Goal: Task Accomplishment & Management: Manage account settings

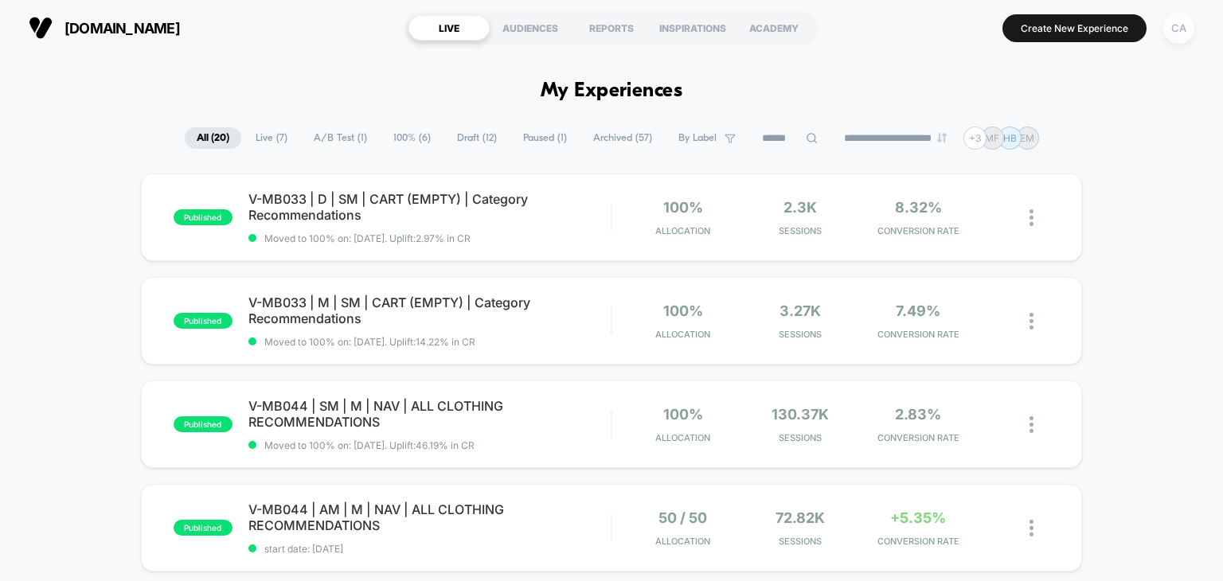
click at [1179, 32] on div "CA" at bounding box center [1179, 28] width 31 height 31
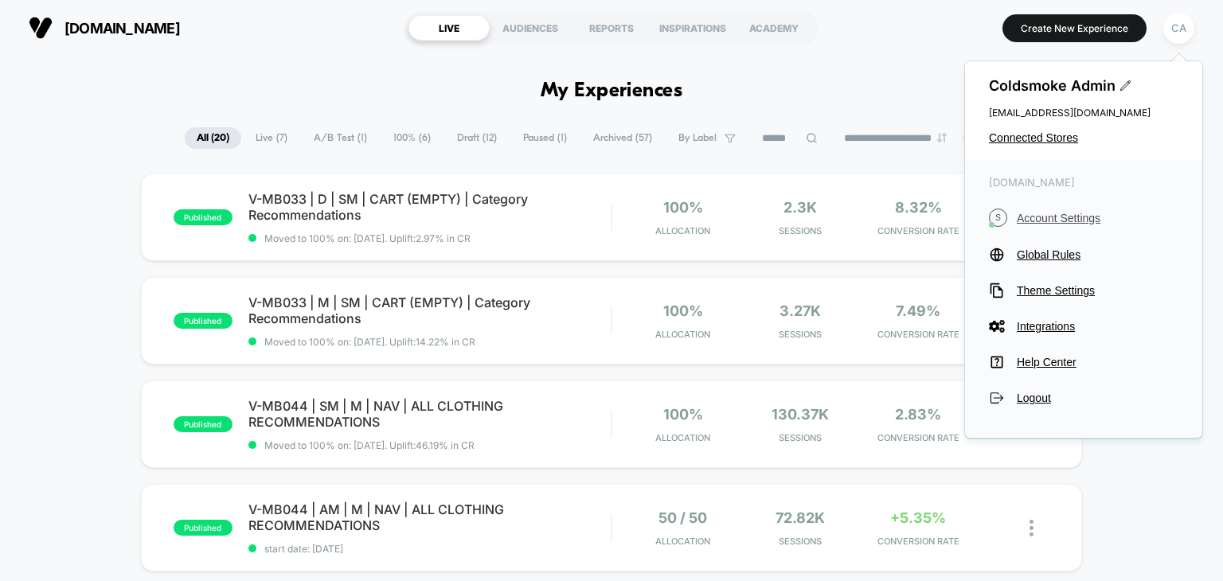
click at [1067, 224] on span "Account Settings" at bounding box center [1098, 218] width 162 height 13
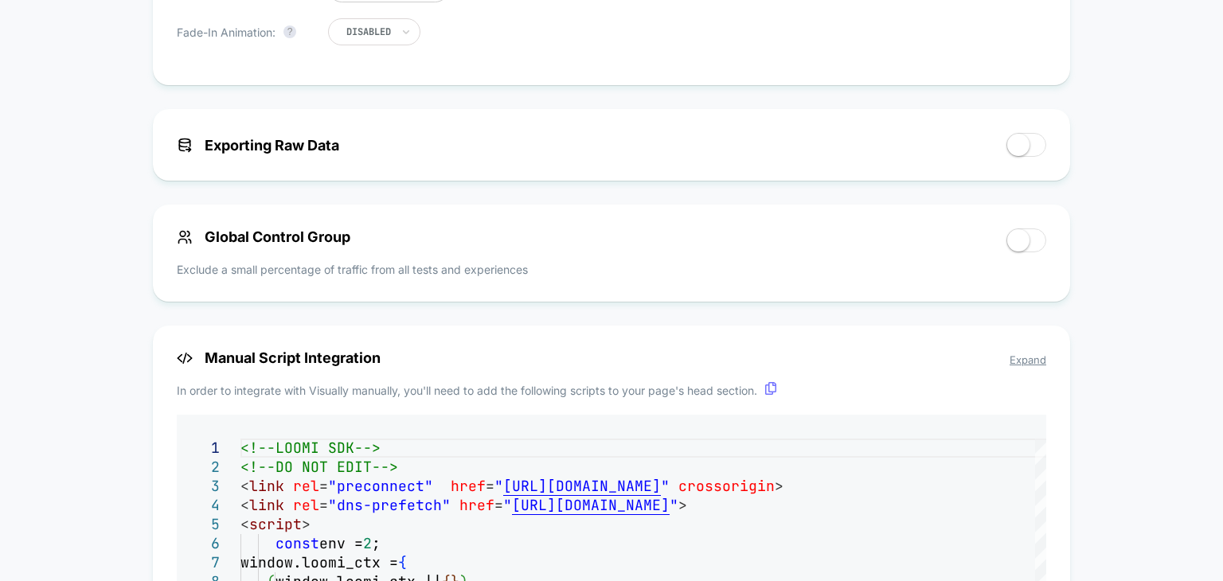
scroll to position [1355, 0]
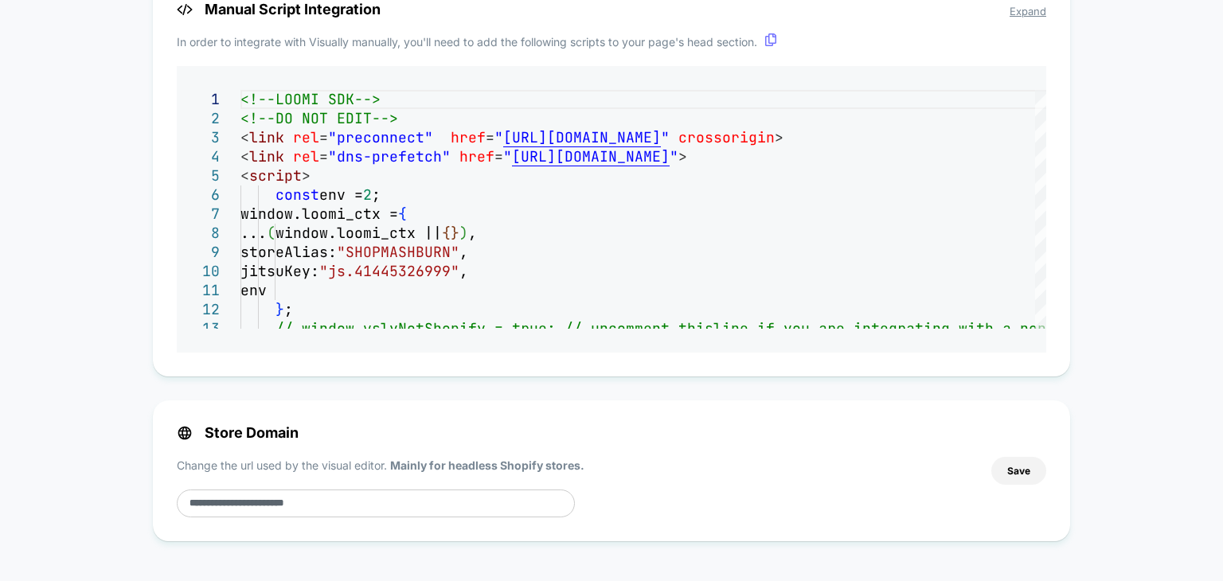
drag, startPoint x: 1223, startPoint y: 170, endPoint x: 1223, endPoint y: 600, distance: 429.3
click at [1223, 581] on html "[DOMAIN_NAME] Create New Experience CA [DOMAIN_NAME] < Back to Homepage [DOMAIN…" at bounding box center [611, 290] width 1223 height 581
click at [335, 252] on div "Manual Script Integration Expand In order to integrate with Visually manually, …" at bounding box center [612, 177] width 918 height 400
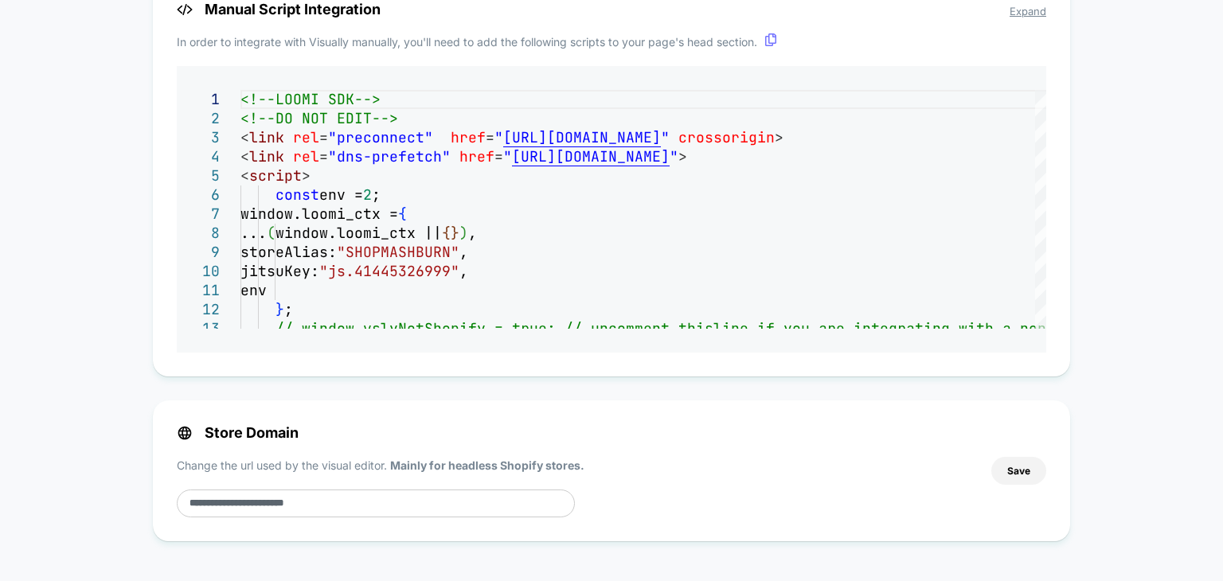
drag, startPoint x: 376, startPoint y: 252, endPoint x: 295, endPoint y: 253, distance: 81.3
click at [295, 253] on div "Manual Script Integration Expand In order to integrate with Visually manually, …" at bounding box center [612, 177] width 918 height 400
